Goal: Communication & Community: Ask a question

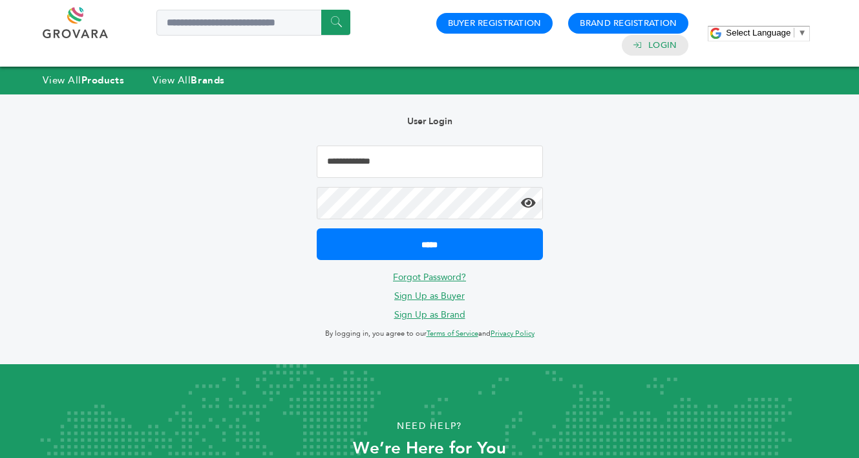
type input "**********"
click at [429, 243] on input "*****" at bounding box center [430, 244] width 226 height 32
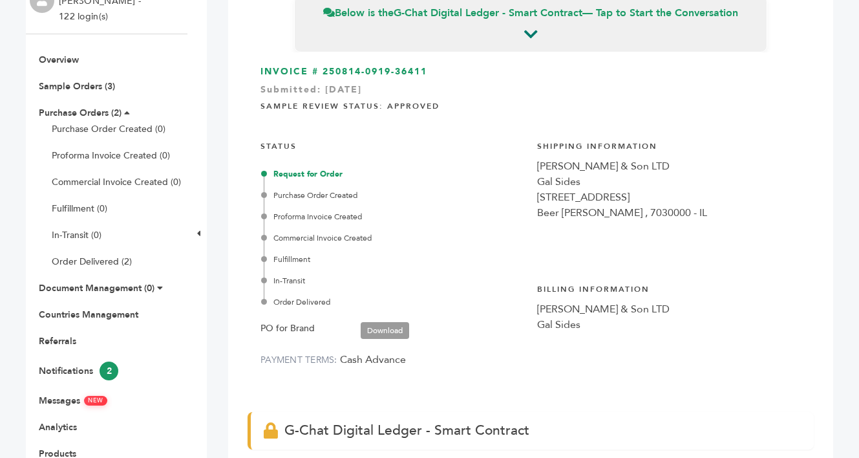
scroll to position [115, 0]
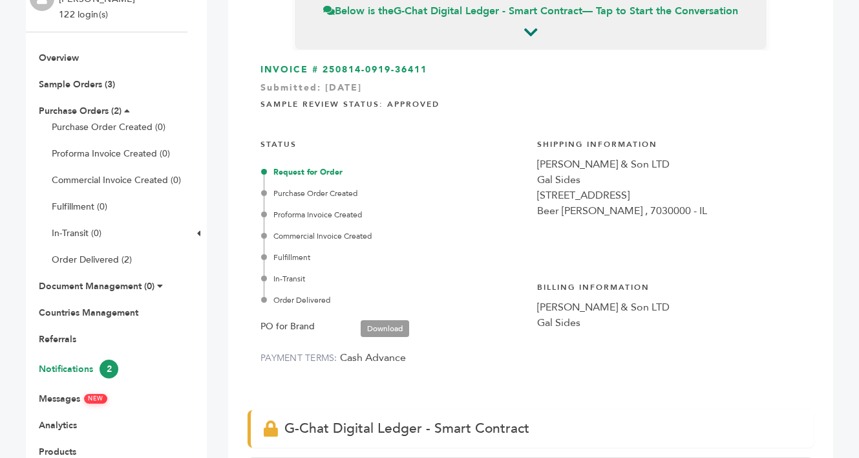
click at [81, 367] on link "Notifications 2" at bounding box center [79, 369] width 80 height 12
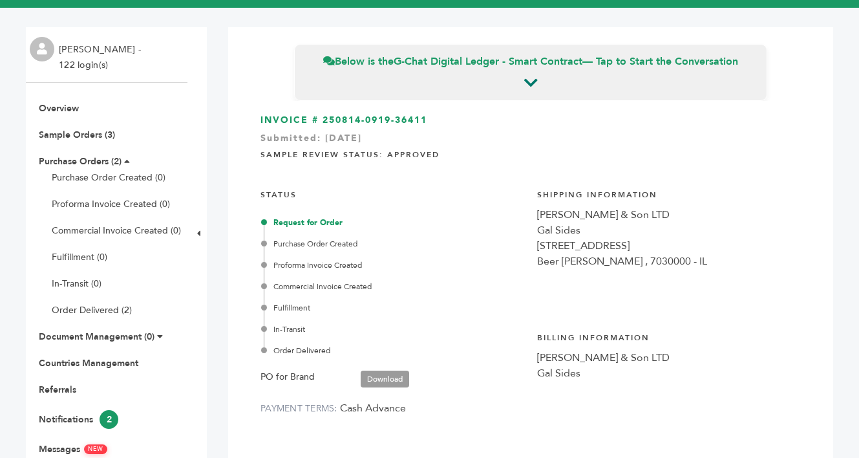
scroll to position [62, 0]
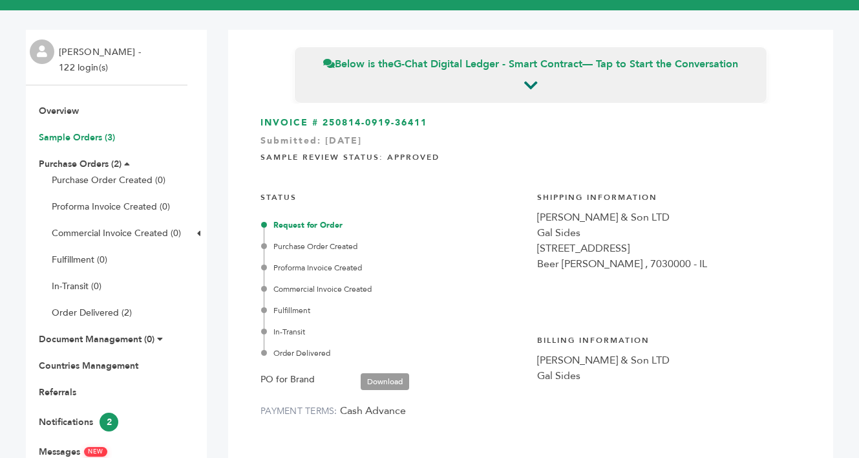
click at [94, 131] on link "Sample Orders (3)" at bounding box center [77, 137] width 76 height 12
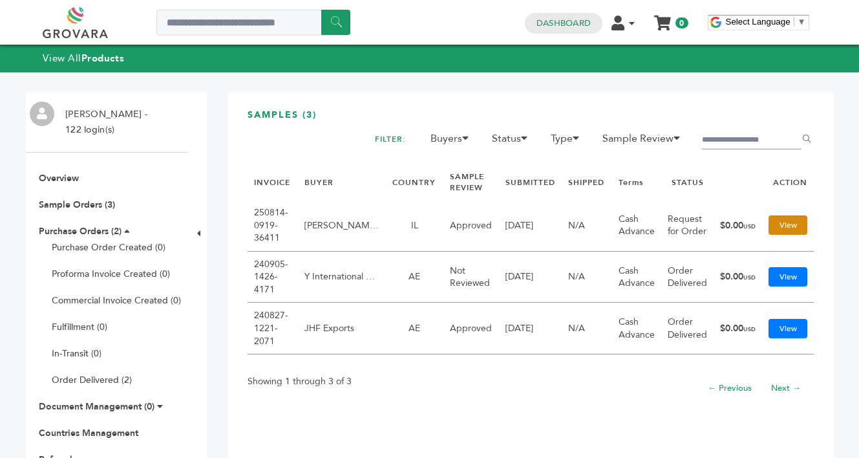
click at [782, 220] on link "View" at bounding box center [788, 224] width 39 height 19
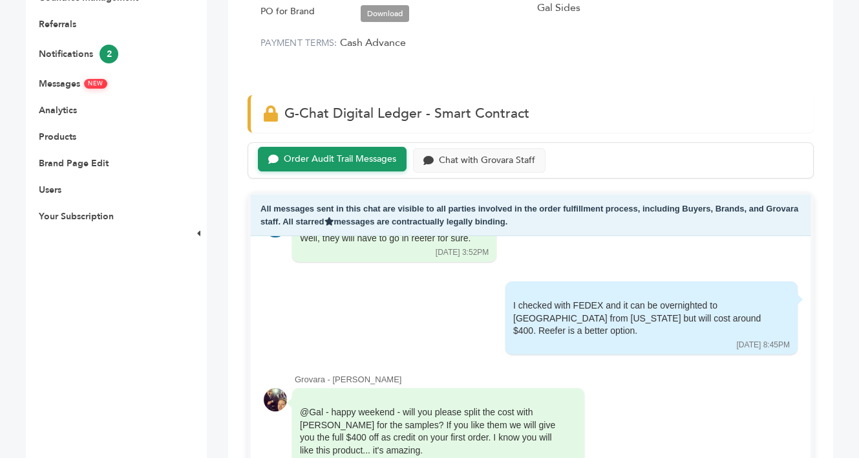
scroll to position [431, 0]
click at [499, 158] on div "Chat with Grovara Staff" at bounding box center [487, 158] width 96 height 11
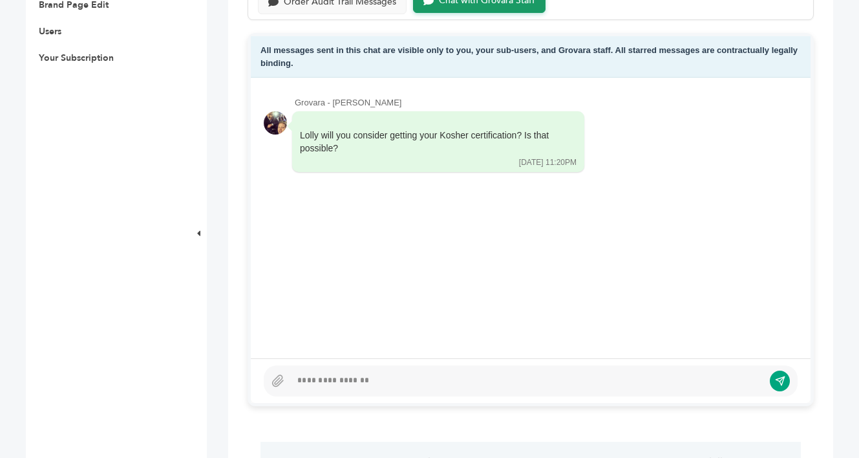
scroll to position [592, 0]
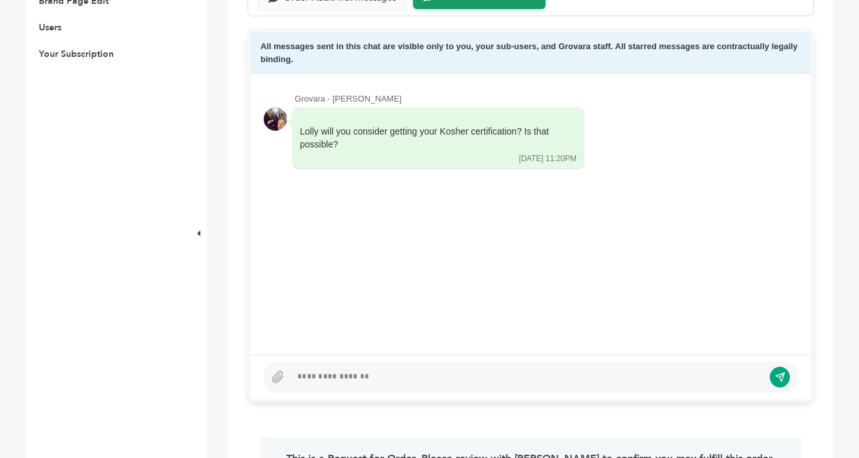
click at [429, 372] on div at bounding box center [527, 377] width 473 height 16
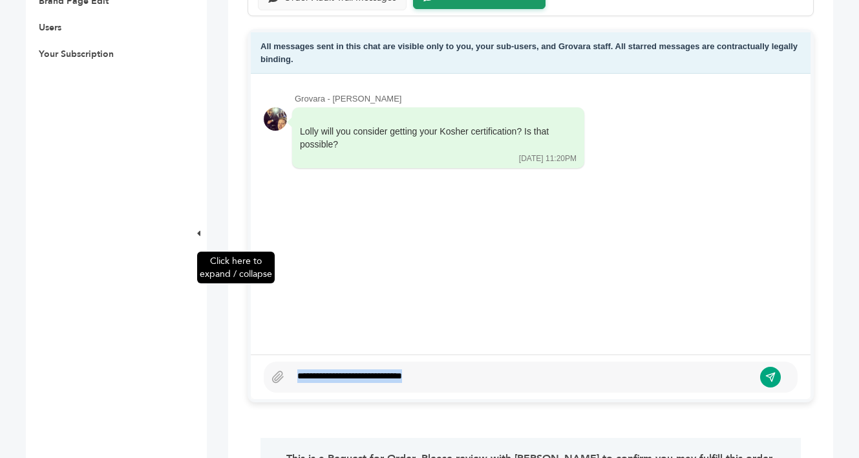
drag, startPoint x: 441, startPoint y: 374, endPoint x: 202, endPoint y: 369, distance: 238.7
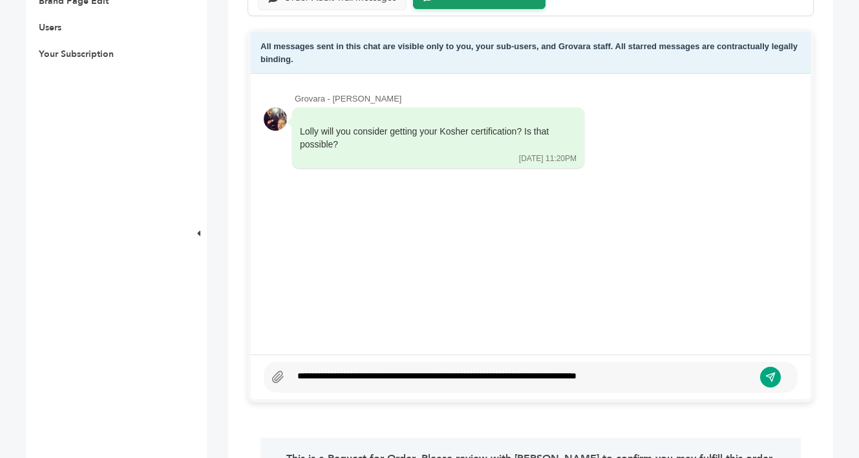
click at [281, 372] on icon at bounding box center [278, 377] width 13 height 13
click at [0, 0] on input "file" at bounding box center [0, 0] width 0 height 0
click at [277, 371] on icon at bounding box center [278, 376] width 10 height 11
click at [0, 0] on input "file" at bounding box center [0, 0] width 0 height 0
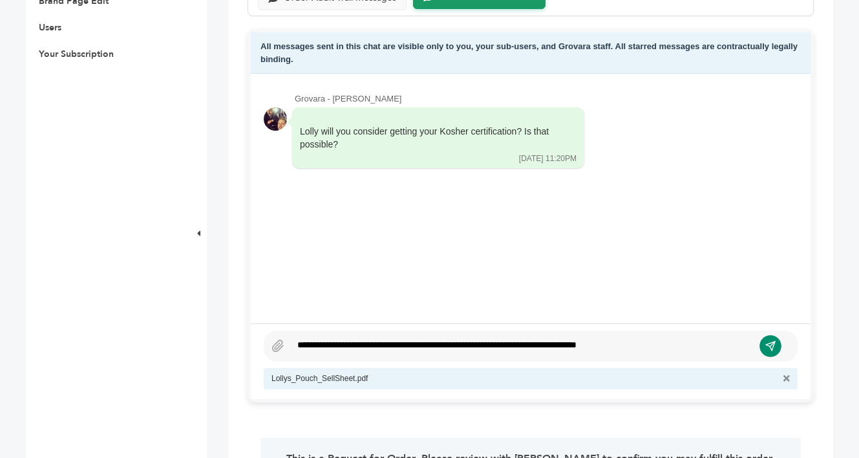
click at [768, 344] on icon "submit" at bounding box center [771, 345] width 11 height 11
click at [680, 343] on div "**********" at bounding box center [522, 346] width 463 height 16
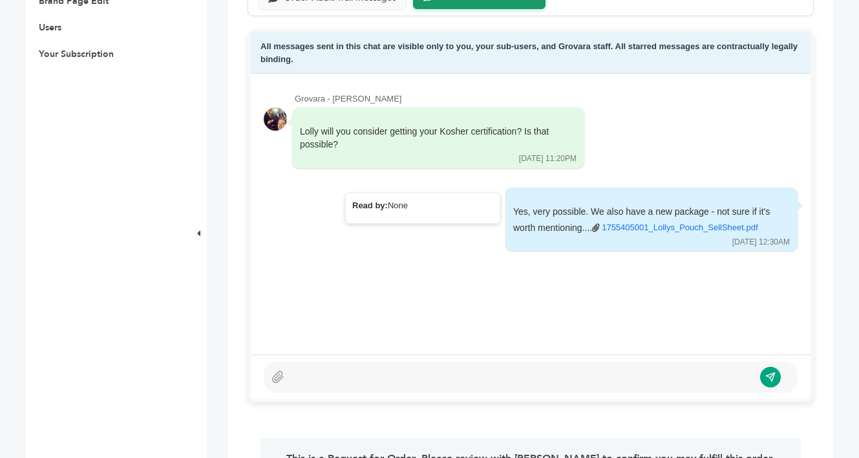
click at [625, 222] on link "1755405001_Lollys_Pouch_SellSheet.pdf" at bounding box center [680, 228] width 156 height 12
